Goal: Find specific page/section: Find specific page/section

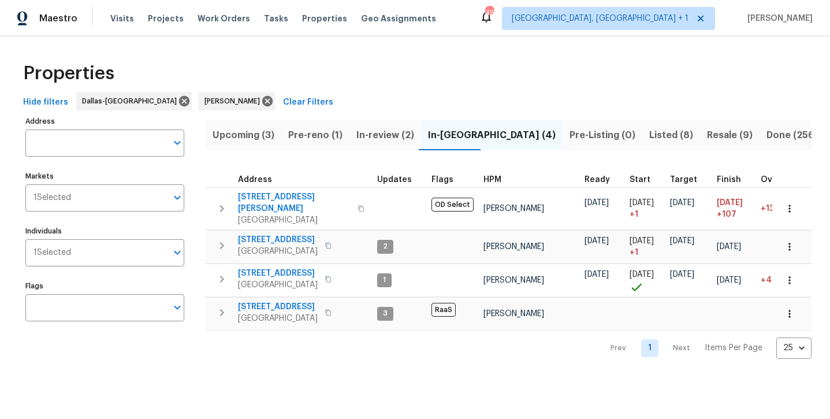
click at [328, 136] on span "Pre-reno (1)" at bounding box center [315, 135] width 54 height 16
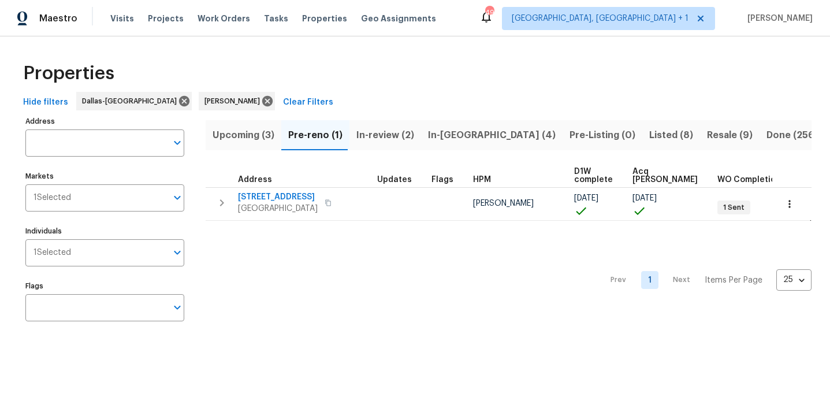
click at [707, 138] on span "Resale (9)" at bounding box center [730, 135] width 46 height 16
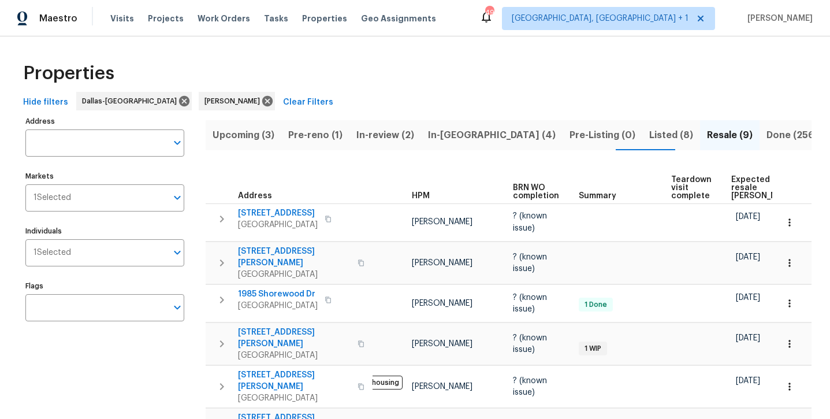
click at [386, 135] on span "In-review (2)" at bounding box center [385, 135] width 58 height 16
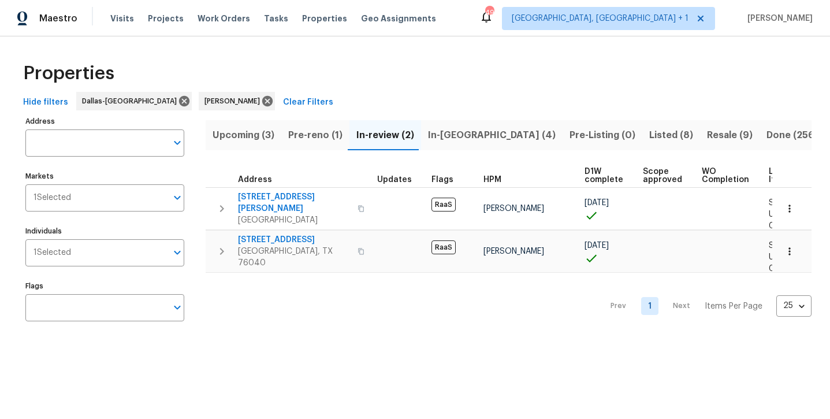
click at [328, 135] on span "Pre-reno (1)" at bounding box center [315, 135] width 54 height 16
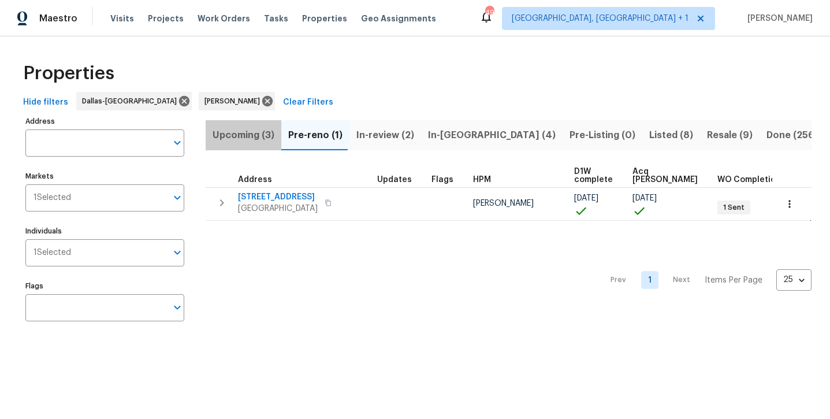
click at [259, 139] on span "Upcoming (3)" at bounding box center [244, 135] width 62 height 16
